Goal: Participate in discussion

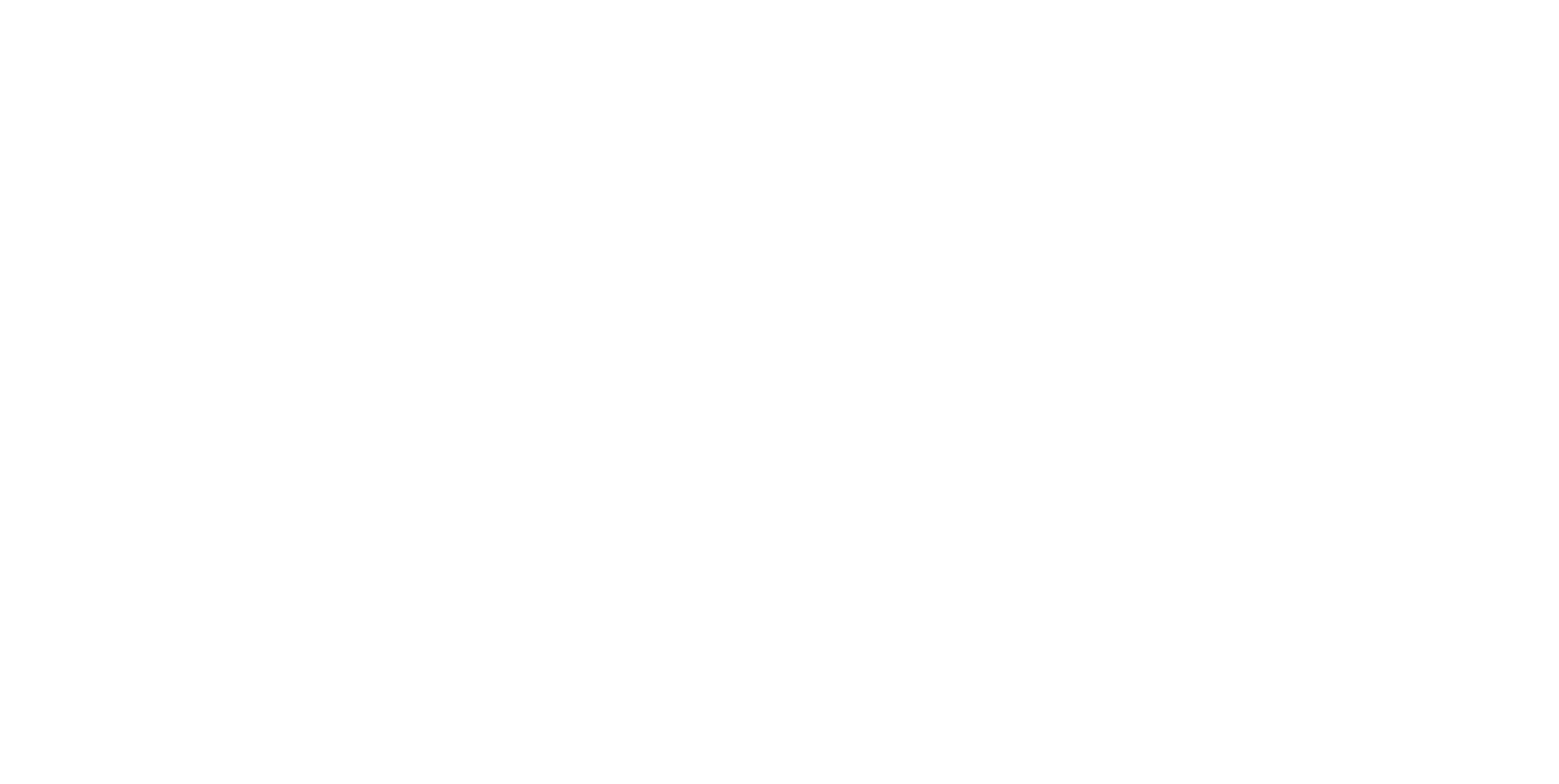
click at [764, 759] on div at bounding box center [779, 392] width 1559 height 784
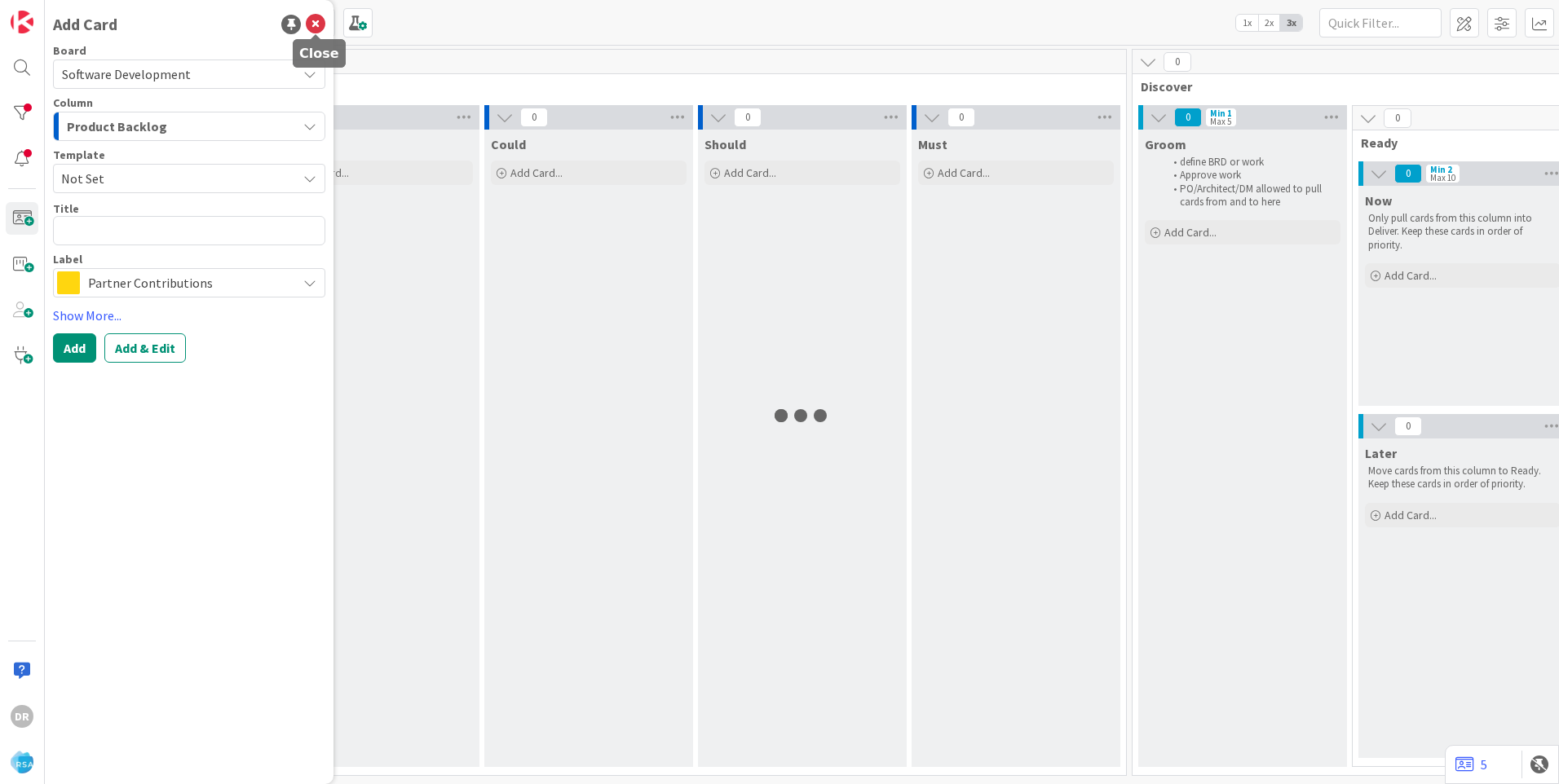
click at [316, 27] on icon at bounding box center [316, 25] width 20 height 20
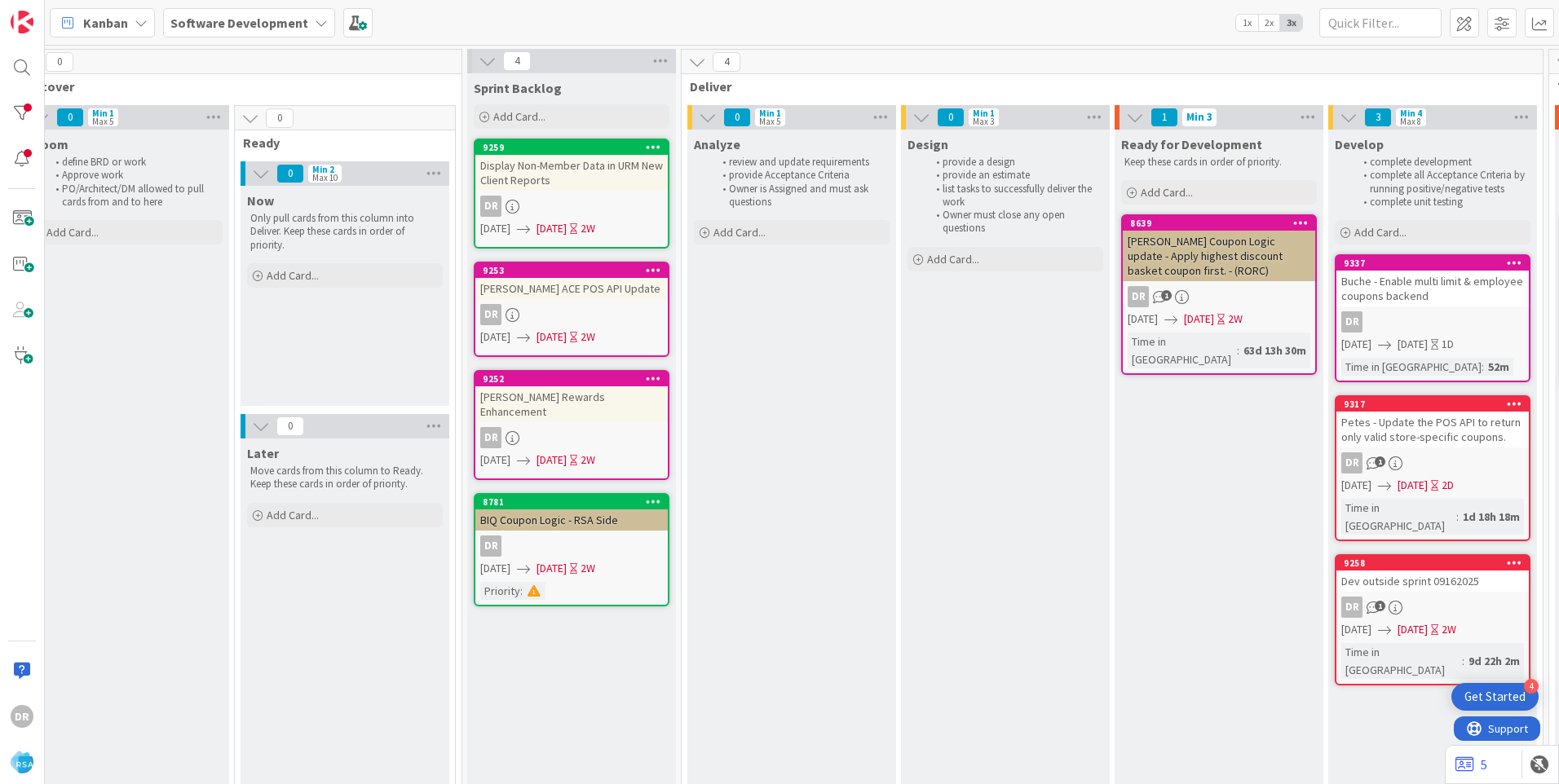
scroll to position [0, 1686]
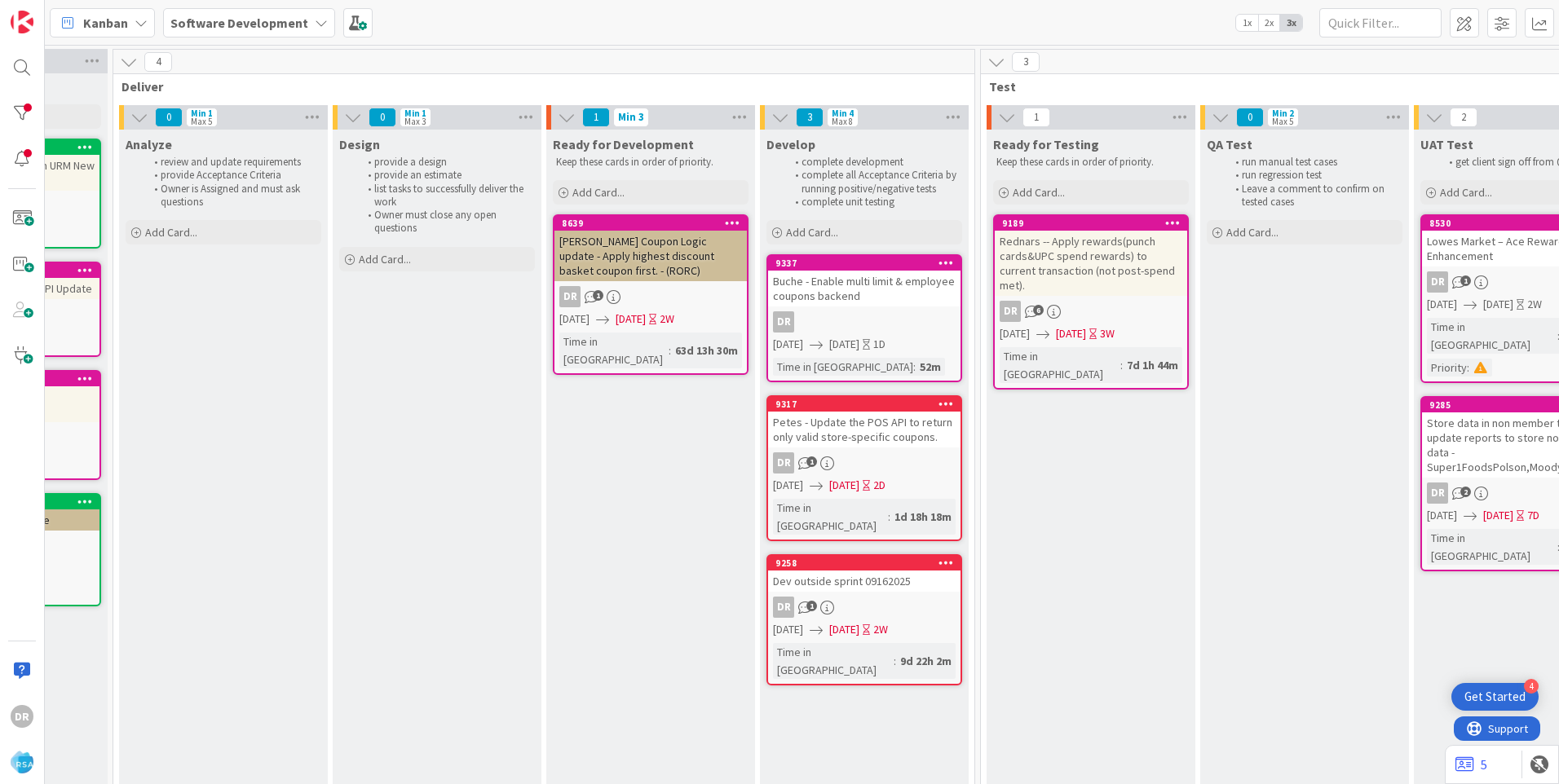
click at [872, 294] on div "Buche - Enable multi limit & employee coupons backend" at bounding box center [864, 288] width 192 height 35
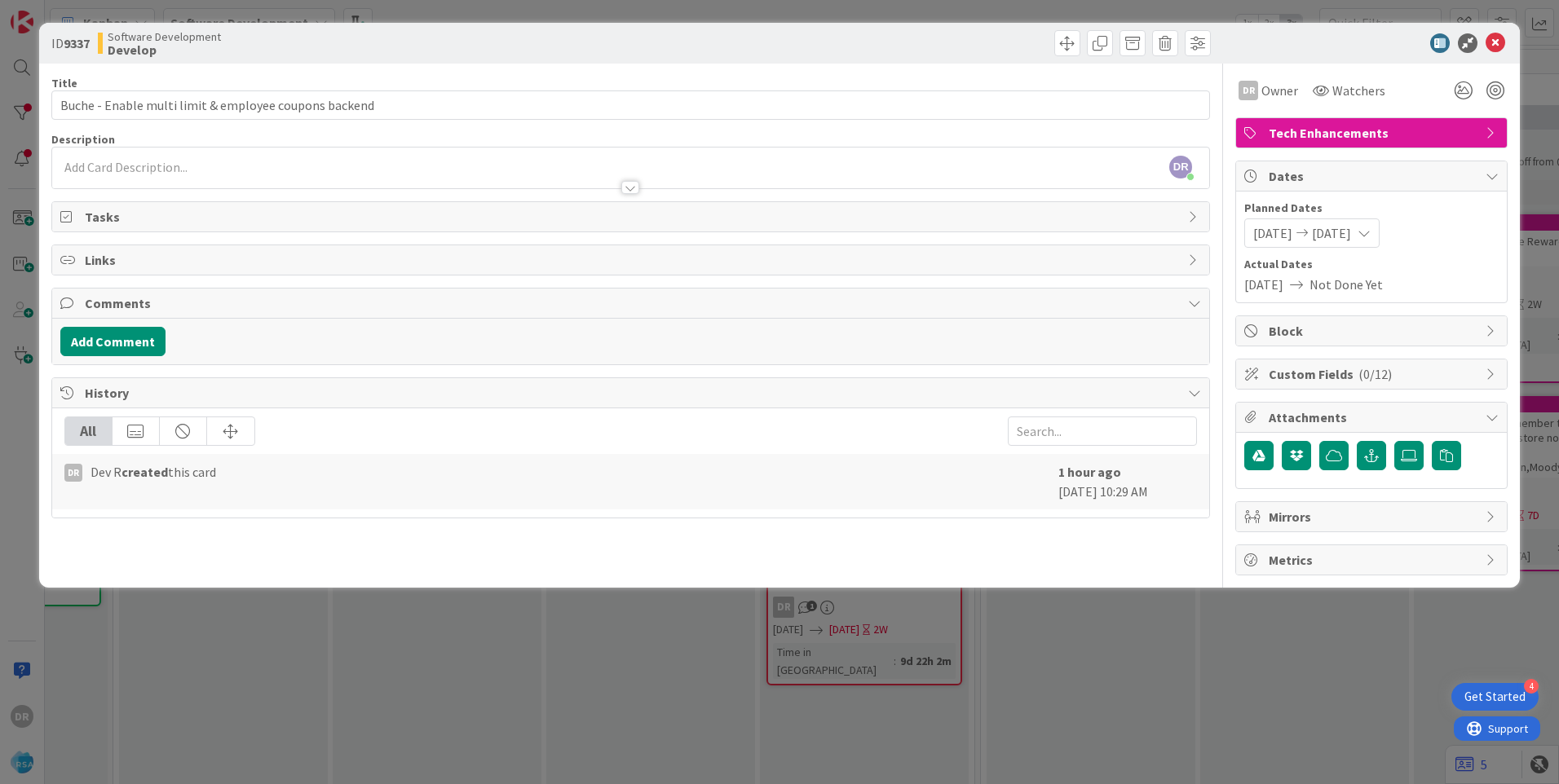
click at [136, 169] on div "DR [PERSON_NAME] just joined" at bounding box center [631, 168] width 1157 height 40
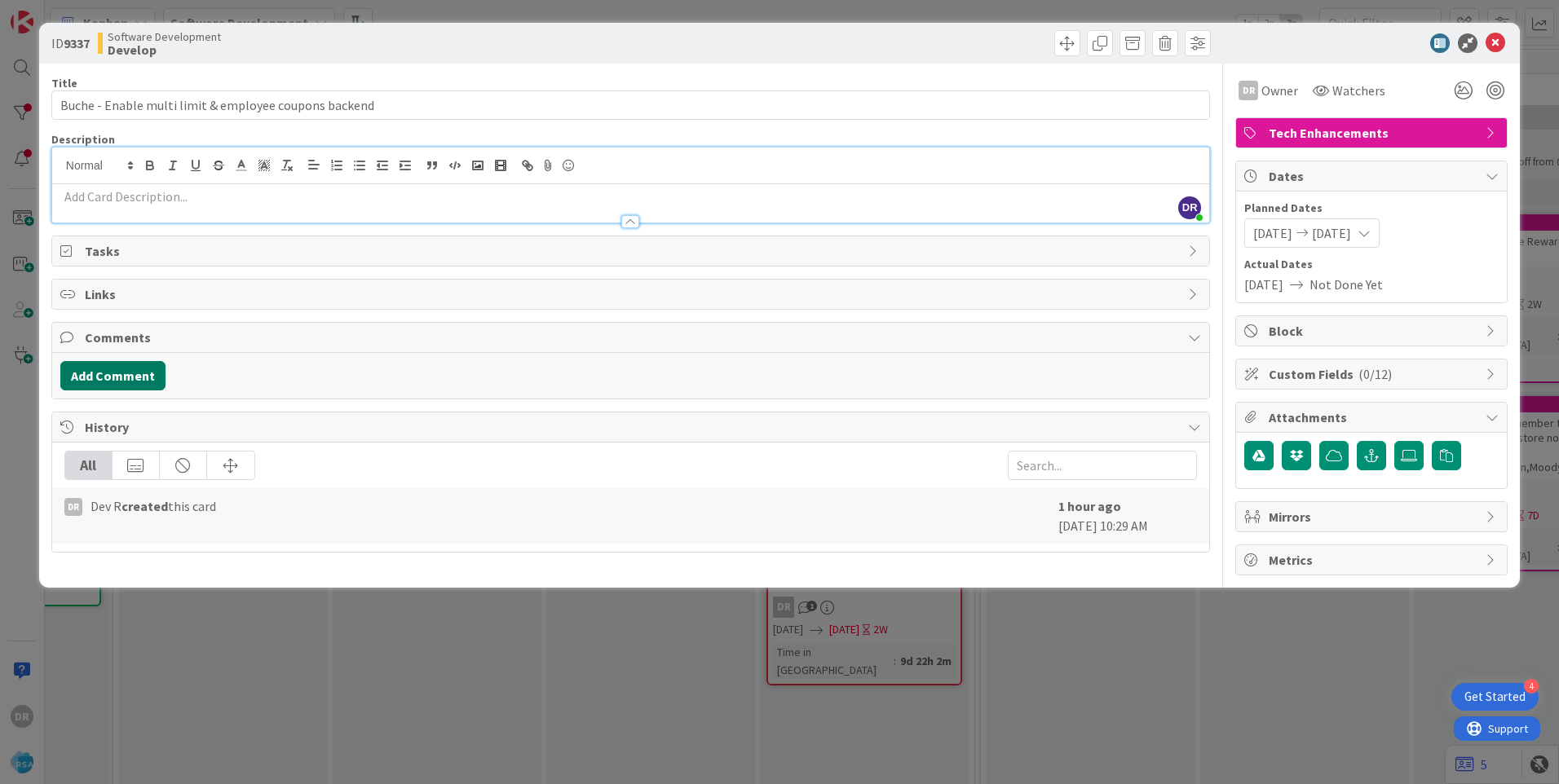
click at [140, 377] on button "Add Comment" at bounding box center [112, 376] width 105 height 30
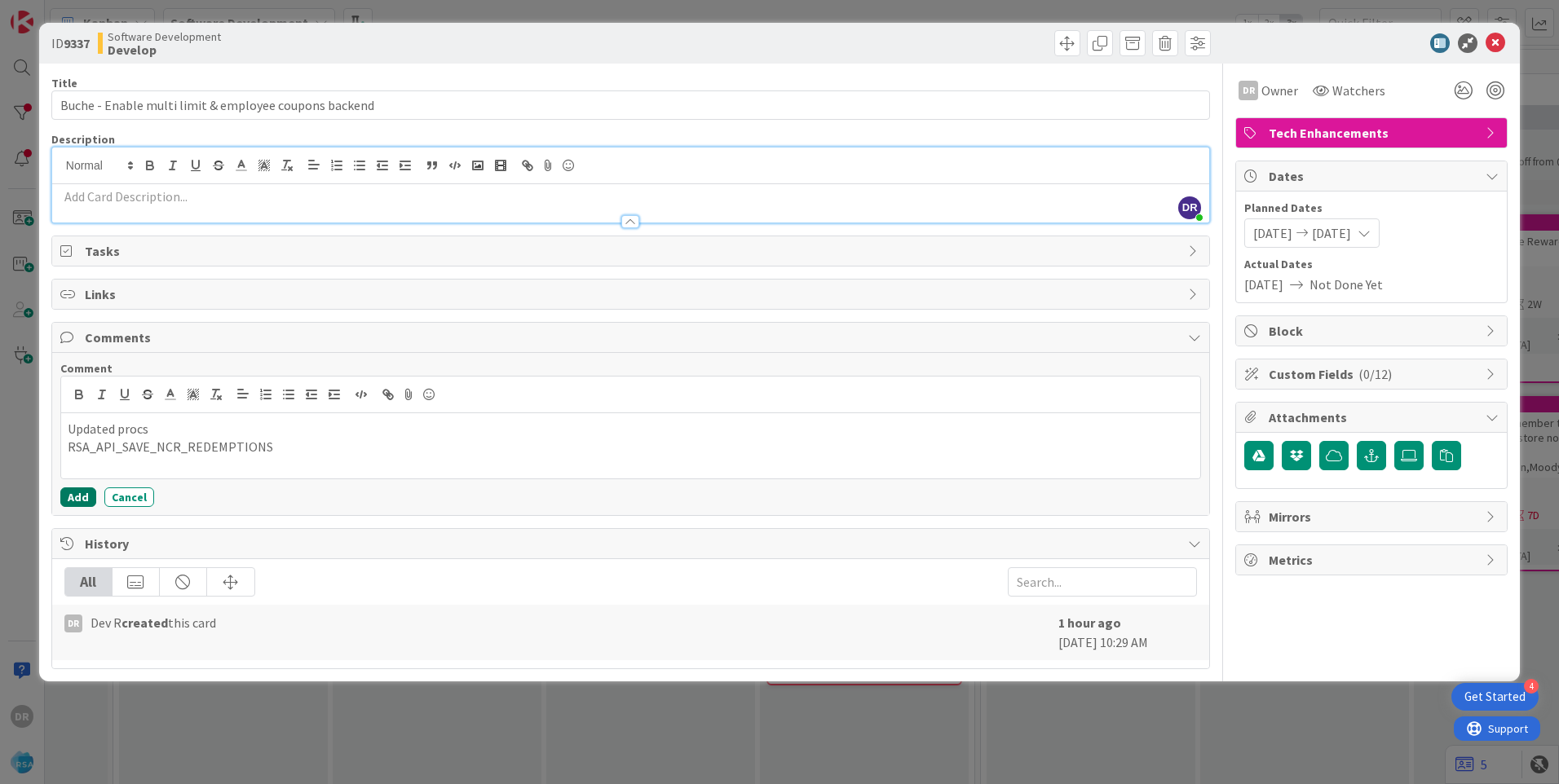
click at [83, 494] on button "Add" at bounding box center [78, 498] width 35 height 20
